Goal: Navigation & Orientation: Find specific page/section

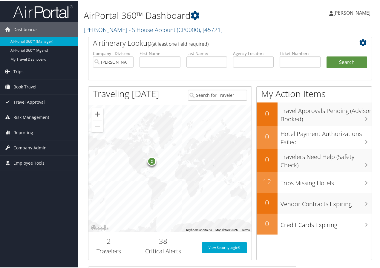
click at [151, 162] on div "2" at bounding box center [151, 160] width 9 height 9
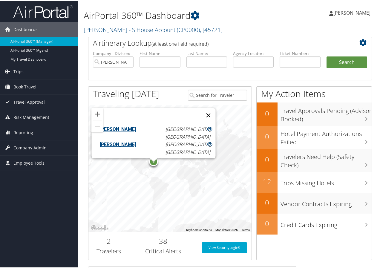
click at [201, 110] on button "Close" at bounding box center [208, 114] width 14 height 14
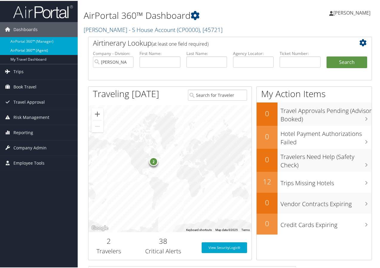
click at [31, 48] on link "AirPortal 360™ (Agent)" at bounding box center [39, 49] width 78 height 9
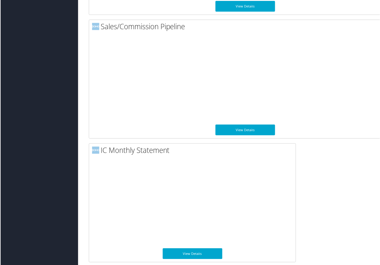
scroll to position [670, 0]
click at [249, 127] on link "View Details" at bounding box center [245, 130] width 60 height 11
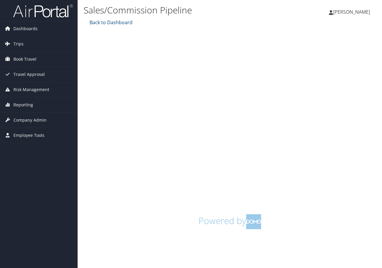
click at [356, 10] on span "[PERSON_NAME]" at bounding box center [351, 12] width 37 height 7
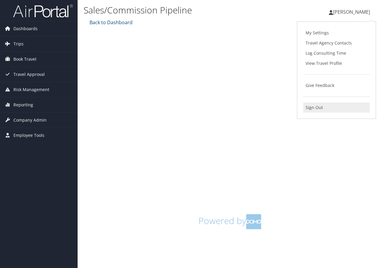
click at [310, 107] on link "Sign Out" at bounding box center [336, 107] width 67 height 10
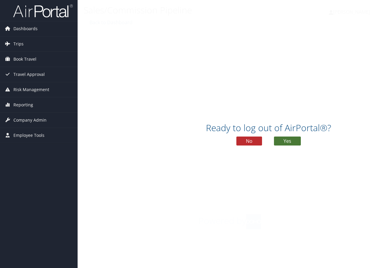
click at [286, 142] on button "Yes" at bounding box center [287, 140] width 27 height 9
